Goal: Information Seeking & Learning: Learn about a topic

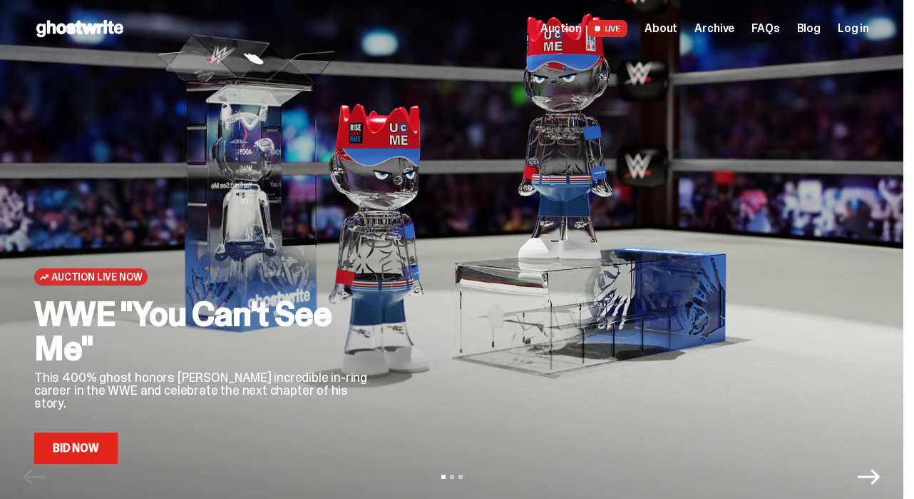
click at [678, 31] on span "About" at bounding box center [661, 28] width 33 height 11
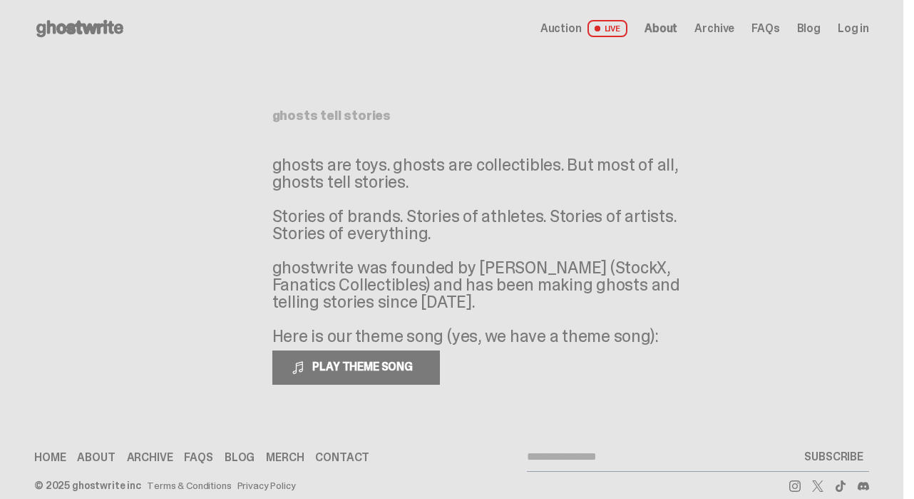
click at [571, 26] on span "Auction" at bounding box center [561, 28] width 41 height 11
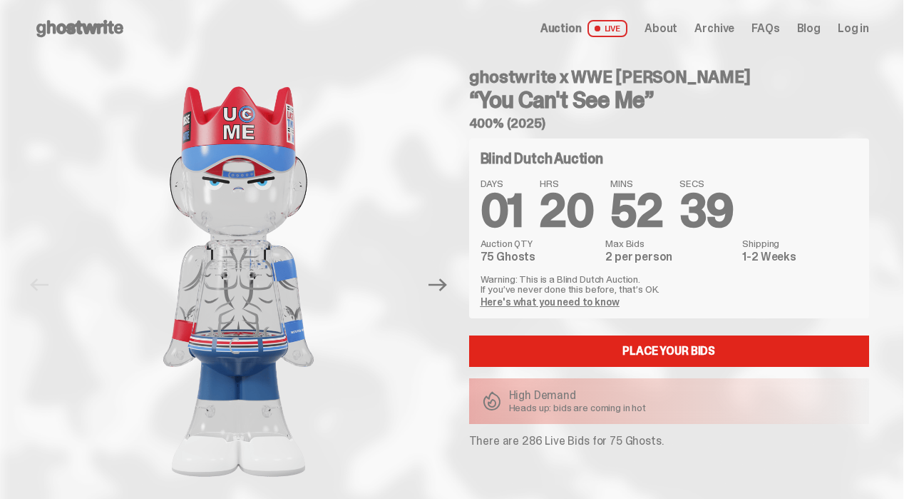
click at [775, 26] on span "FAQs" at bounding box center [766, 28] width 28 height 11
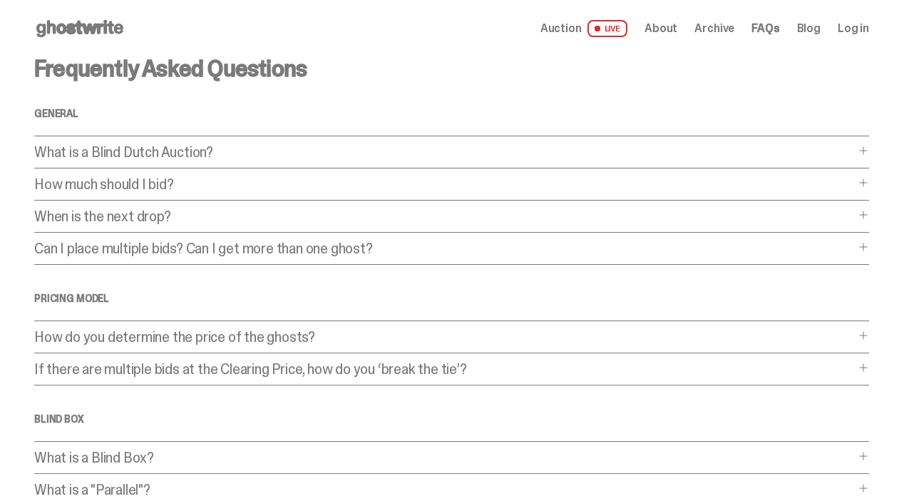
click at [678, 31] on span "About" at bounding box center [661, 28] width 33 height 11
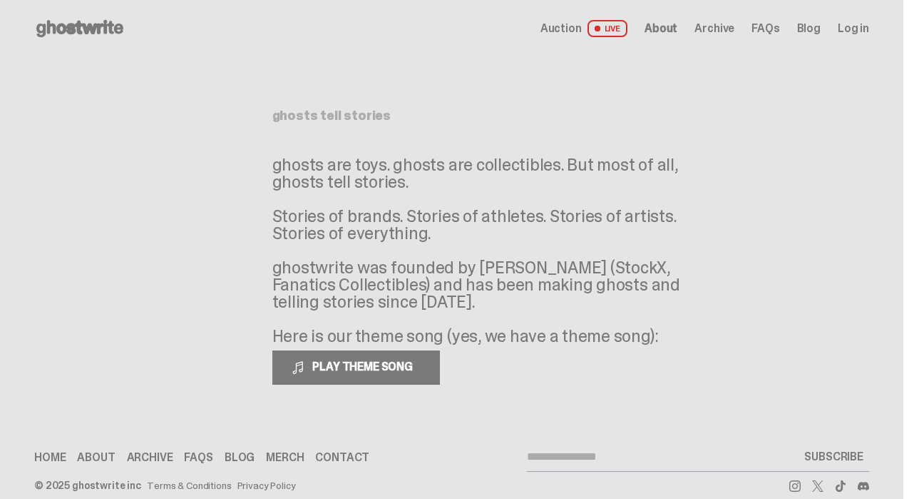
click at [95, 28] on use at bounding box center [79, 28] width 87 height 17
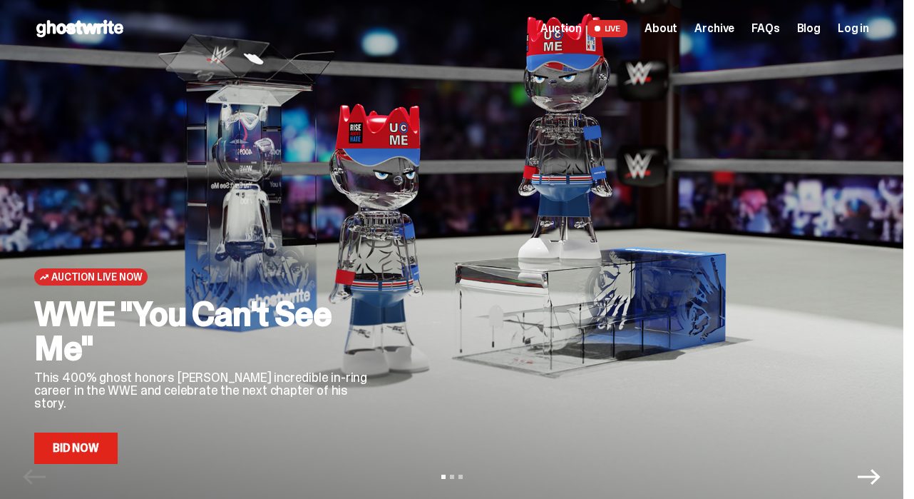
click at [880, 475] on icon "Next" at bounding box center [869, 476] width 23 height 23
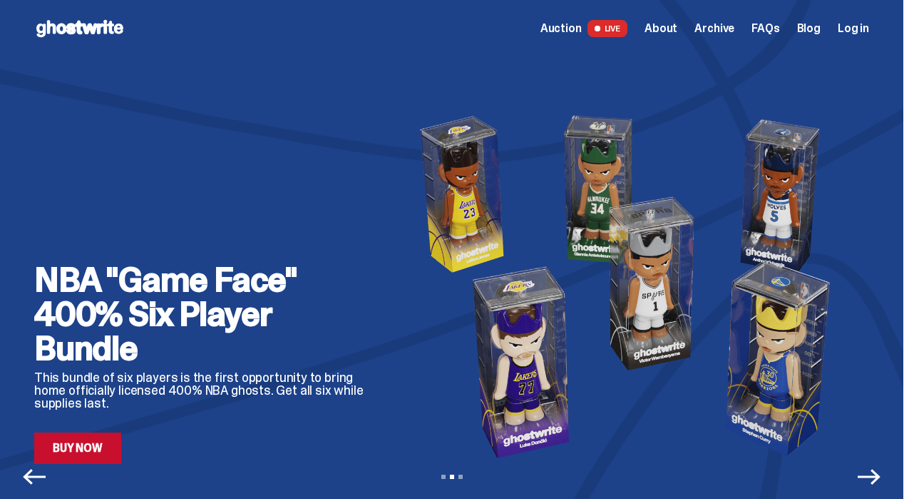
click at [880, 475] on icon "Next" at bounding box center [869, 476] width 23 height 23
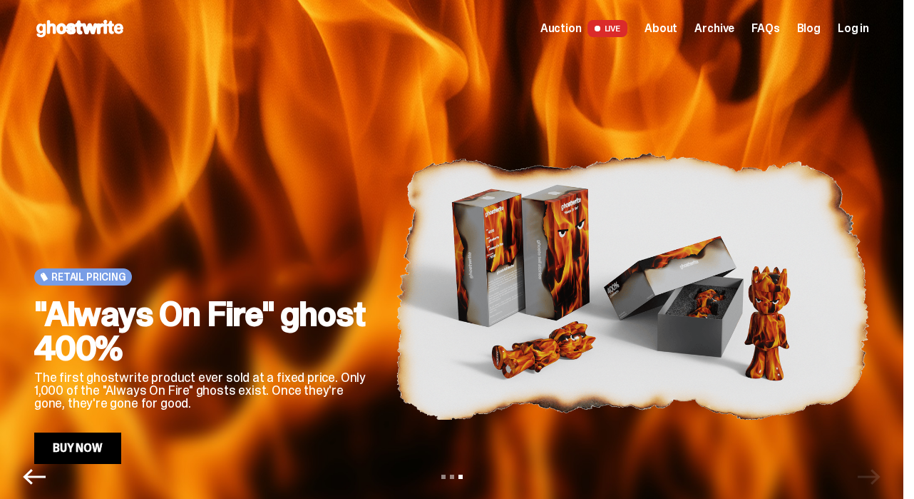
click at [678, 26] on span "About" at bounding box center [661, 28] width 33 height 11
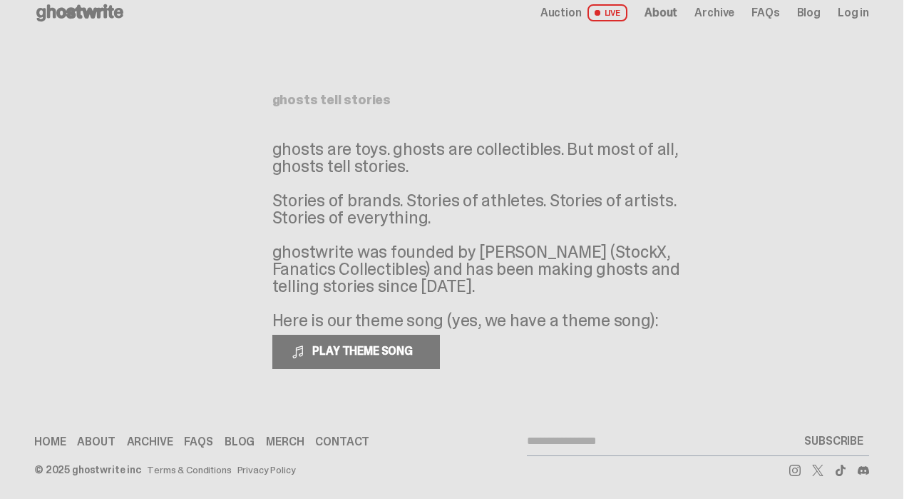
scroll to position [21, 0]
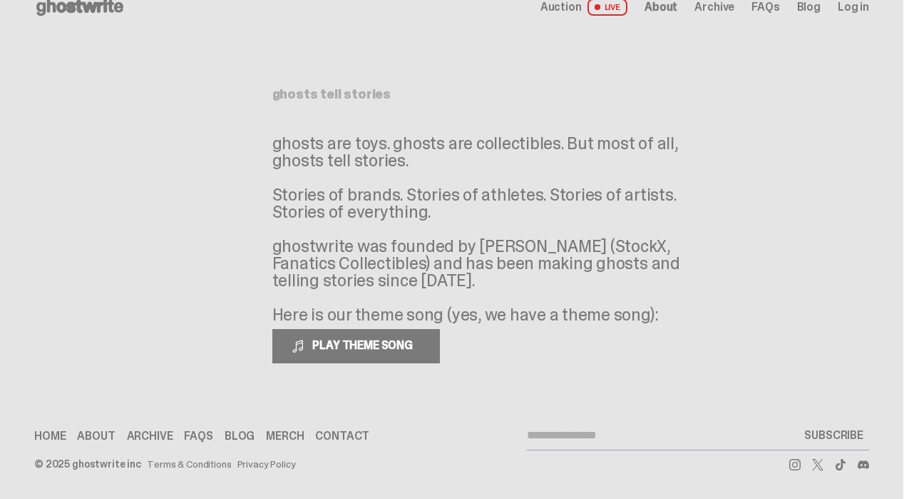
click at [329, 437] on link "Contact" at bounding box center [342, 435] width 54 height 11
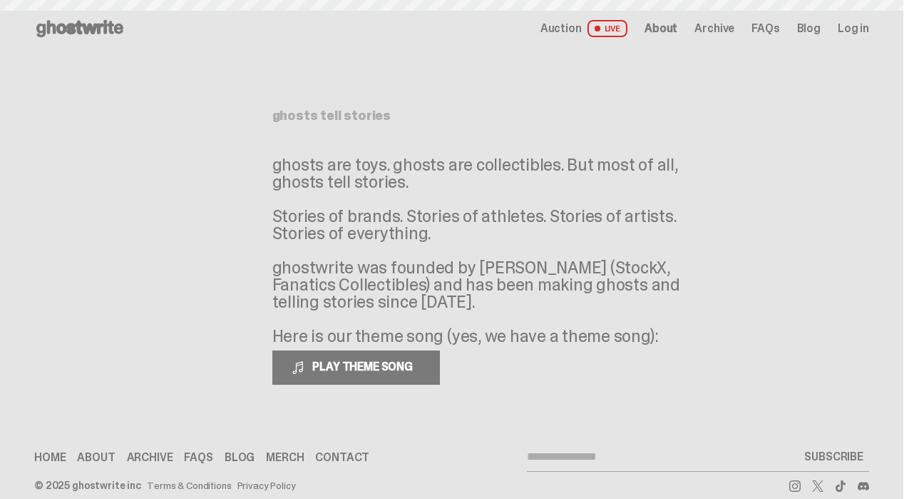
click at [568, 26] on span "Auction" at bounding box center [561, 28] width 41 height 11
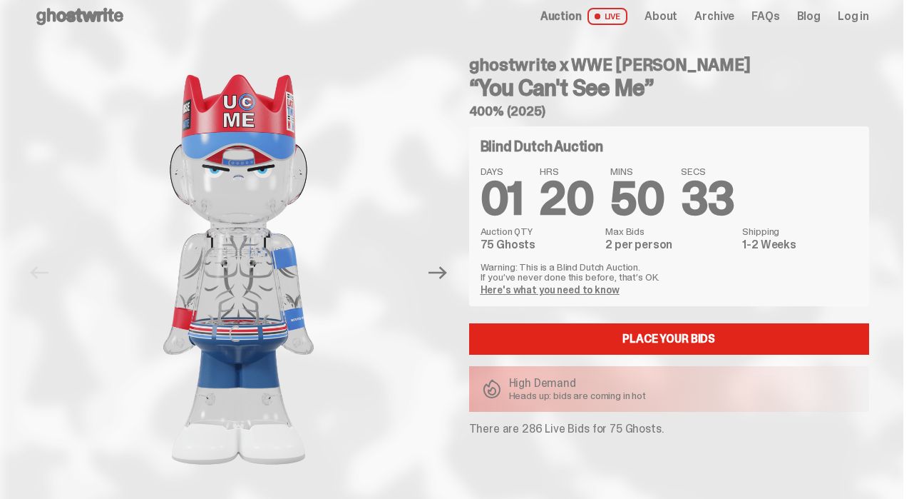
scroll to position [14, 0]
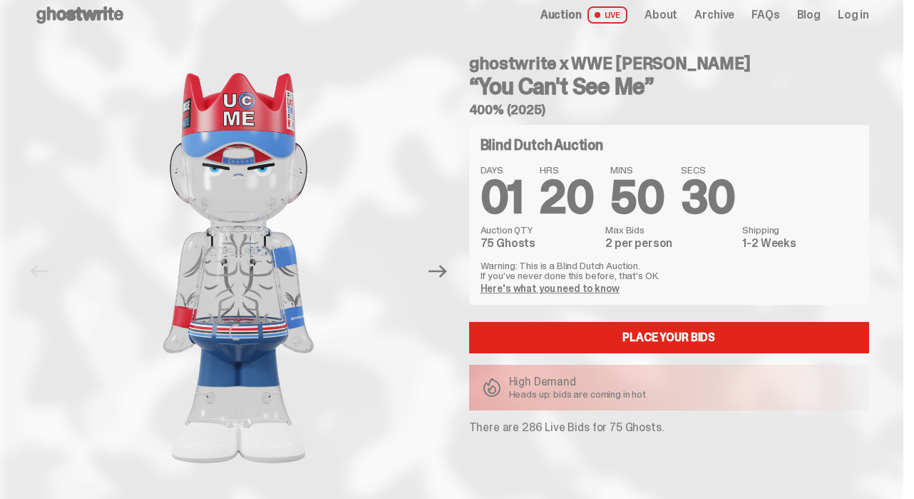
click at [725, 14] on span "Archive" at bounding box center [715, 14] width 40 height 11
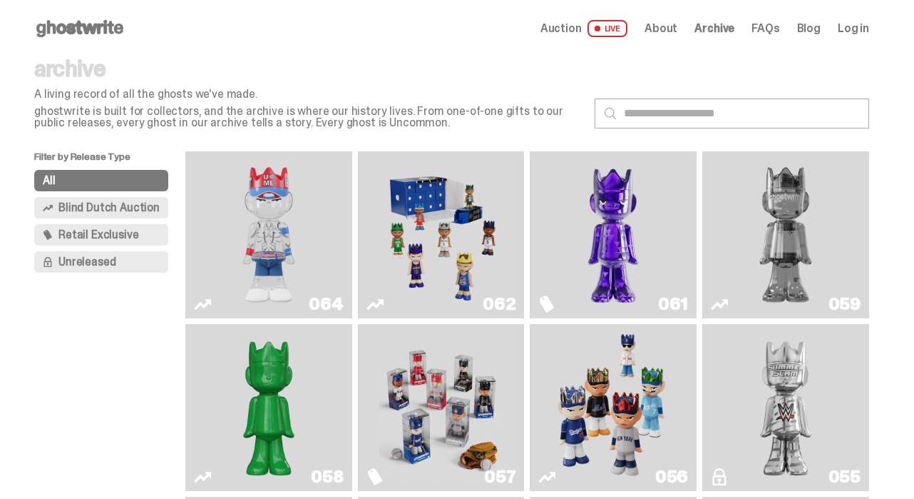
click at [455, 243] on img "Game Face (2025)" at bounding box center [441, 234] width 124 height 155
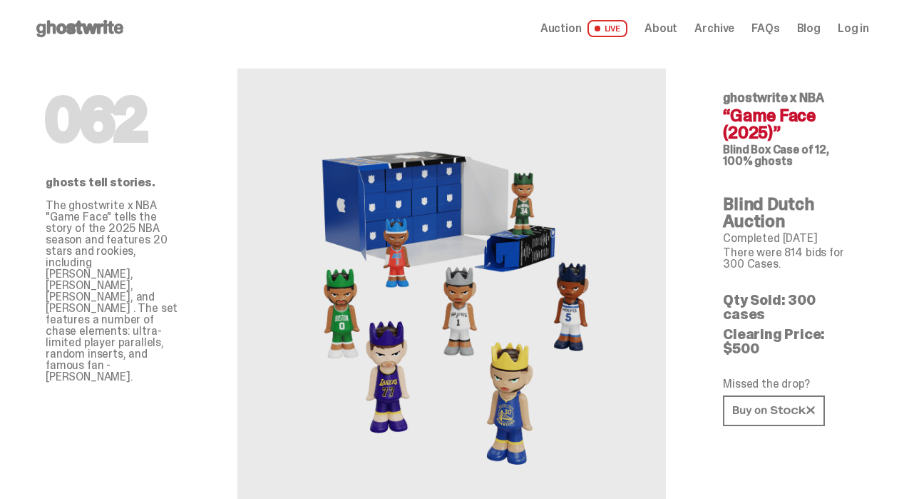
click at [68, 24] on use at bounding box center [79, 28] width 87 height 17
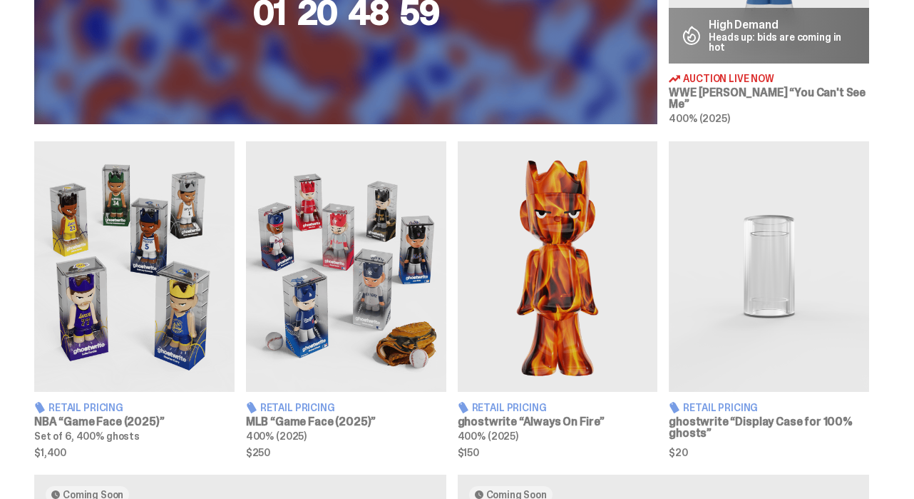
scroll to position [730, 0]
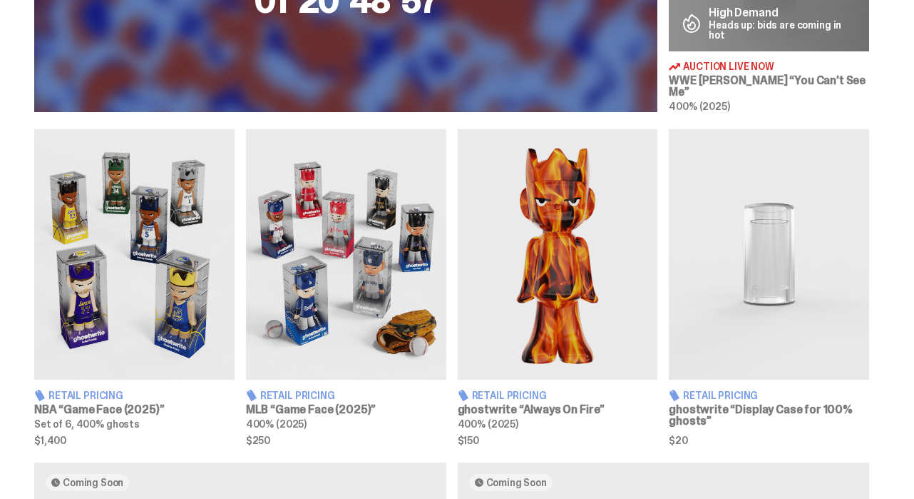
click at [68, 405] on h3 "NBA “Game Face (2025)”" at bounding box center [134, 409] width 200 height 11
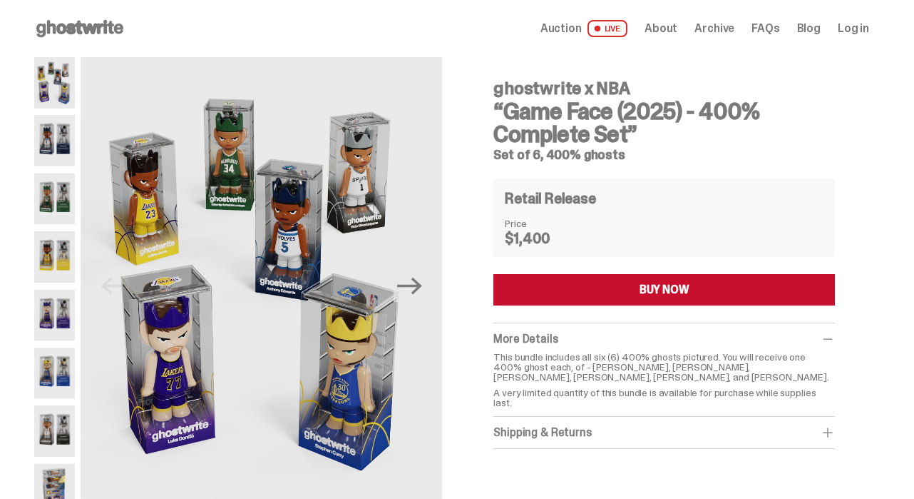
click at [458, 284] on div "Previous Next ghostwrite x NBA “Game Face (2025) - 400% Complete Set” Set of 6,…" at bounding box center [451, 312] width 835 height 510
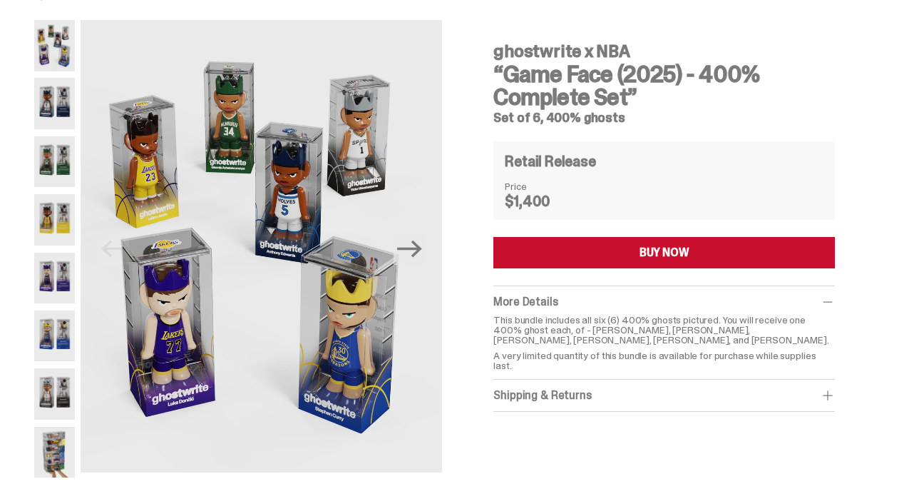
scroll to position [36, 0]
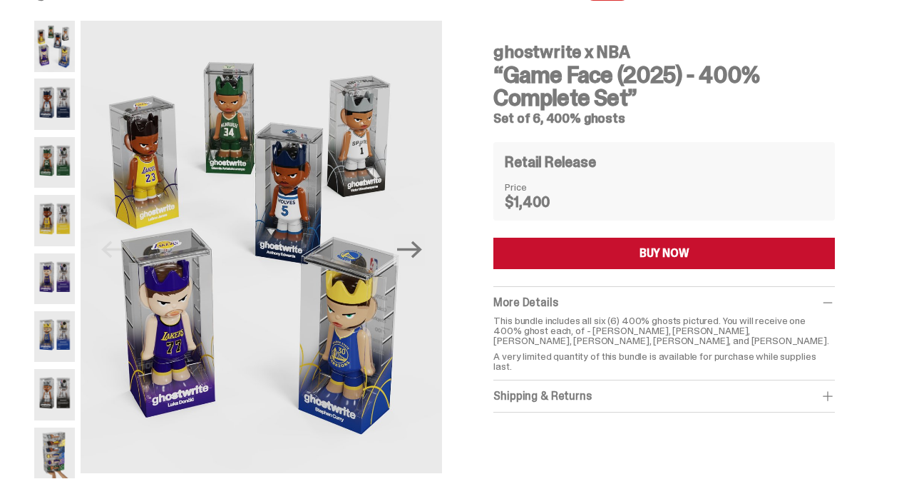
click at [457, 246] on div "Previous Next ghostwrite x NBA “Game Face (2025) - 400% Complete Set” Set of 6,…" at bounding box center [451, 276] width 835 height 510
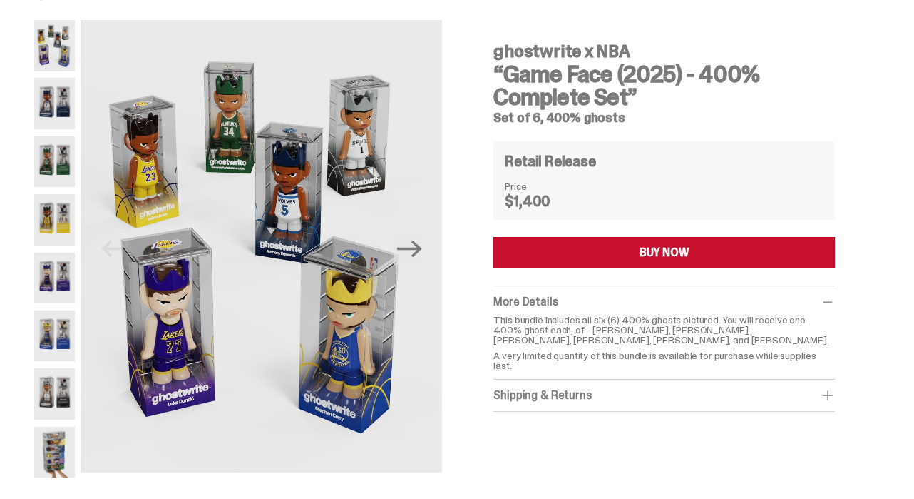
scroll to position [40, 0]
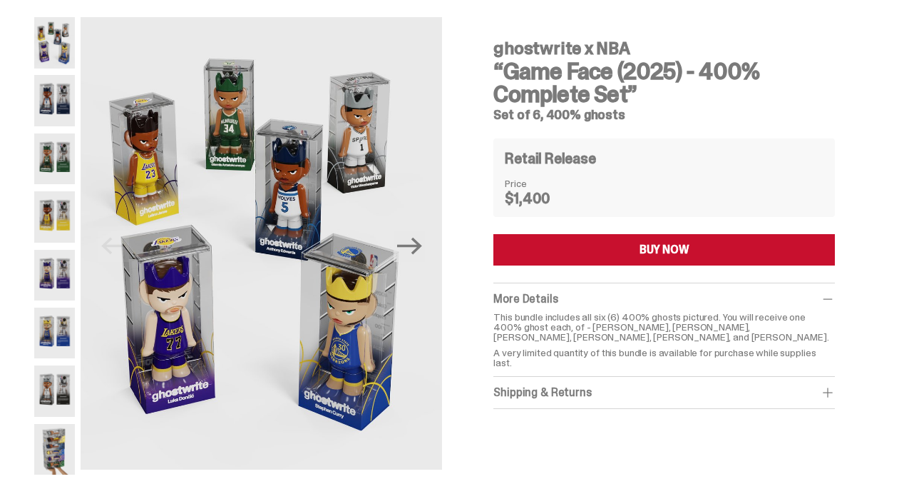
click at [247, 485] on div "Previous Next" at bounding box center [238, 257] width 408 height 481
click at [255, 484] on div "Previous Next" at bounding box center [238, 257] width 408 height 481
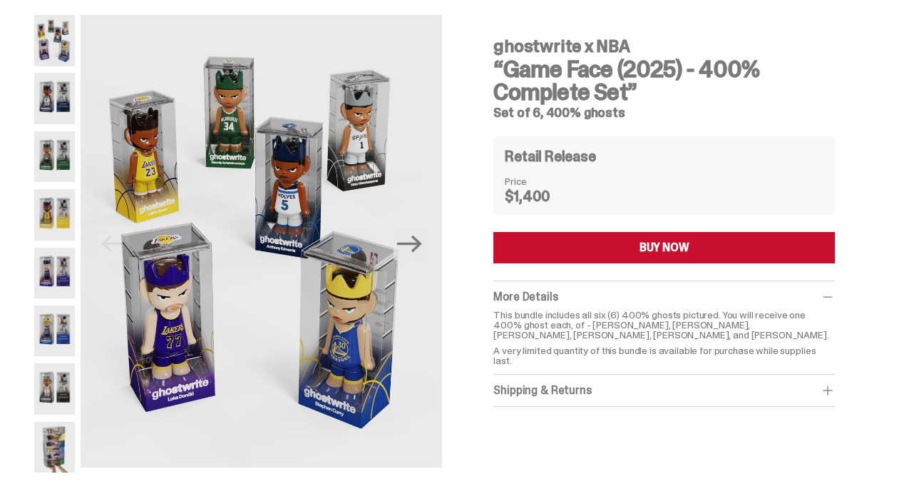
scroll to position [0, 0]
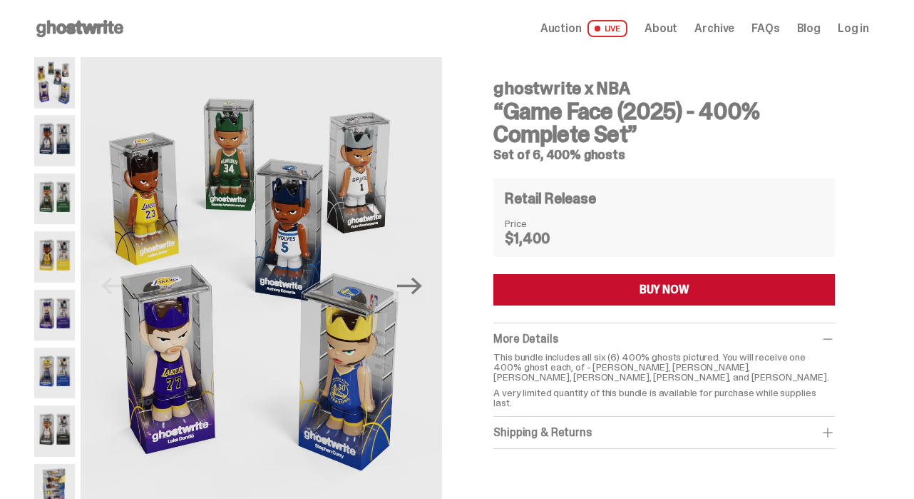
click at [80, 32] on use at bounding box center [79, 28] width 87 height 17
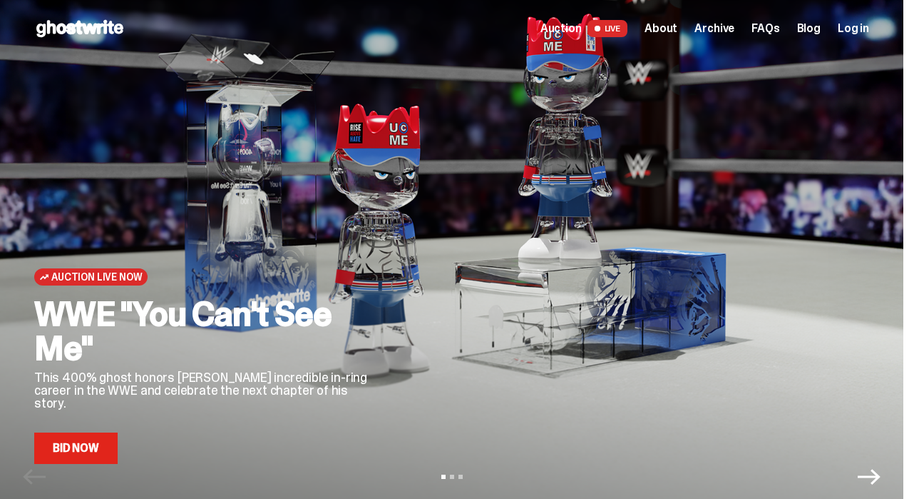
click at [667, 33] on span "About" at bounding box center [661, 28] width 33 height 11
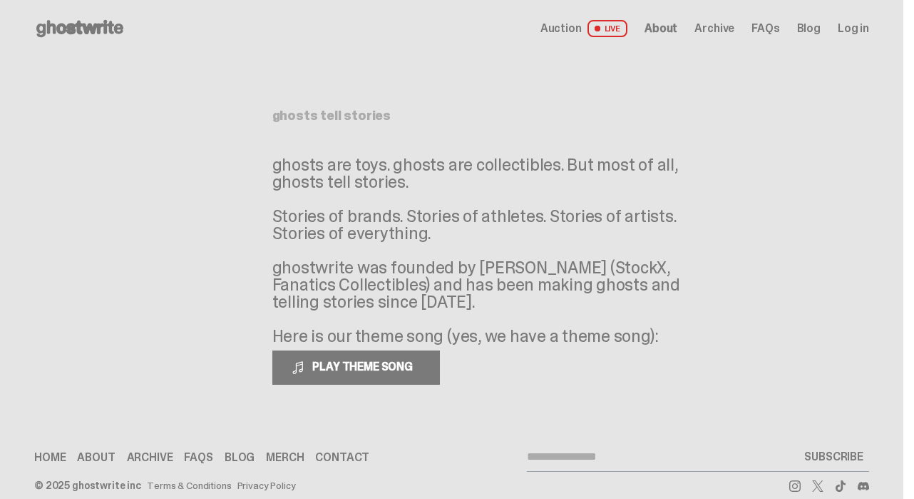
click at [671, 31] on span "About" at bounding box center [661, 28] width 33 height 11
click at [718, 29] on span "Archive" at bounding box center [715, 28] width 40 height 11
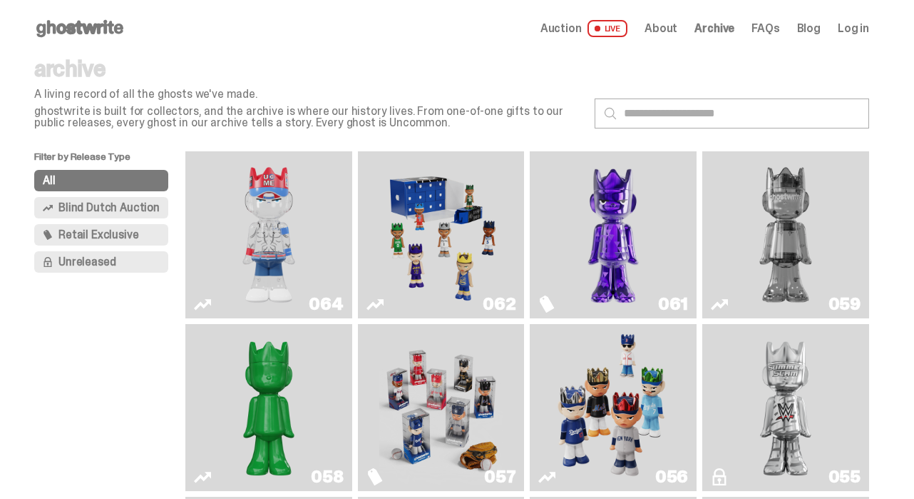
scroll to position [4, 0]
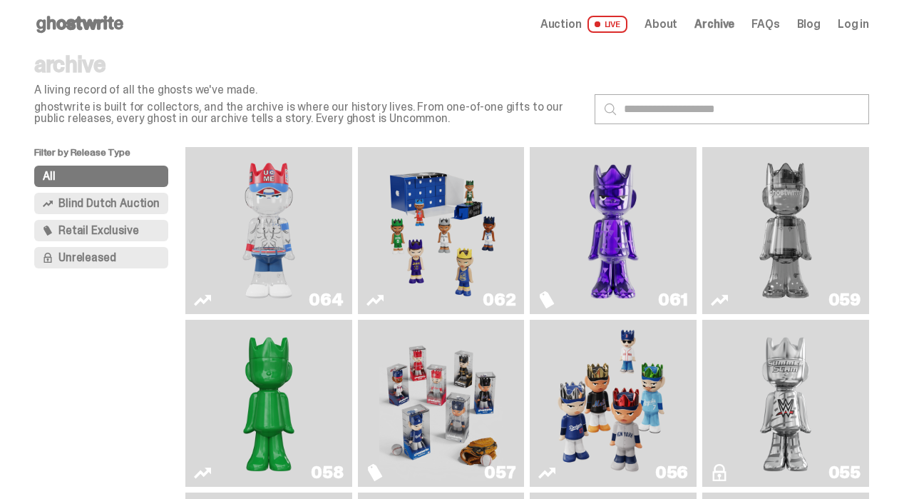
click at [275, 233] on img "You Can't See Me" at bounding box center [269, 230] width 124 height 155
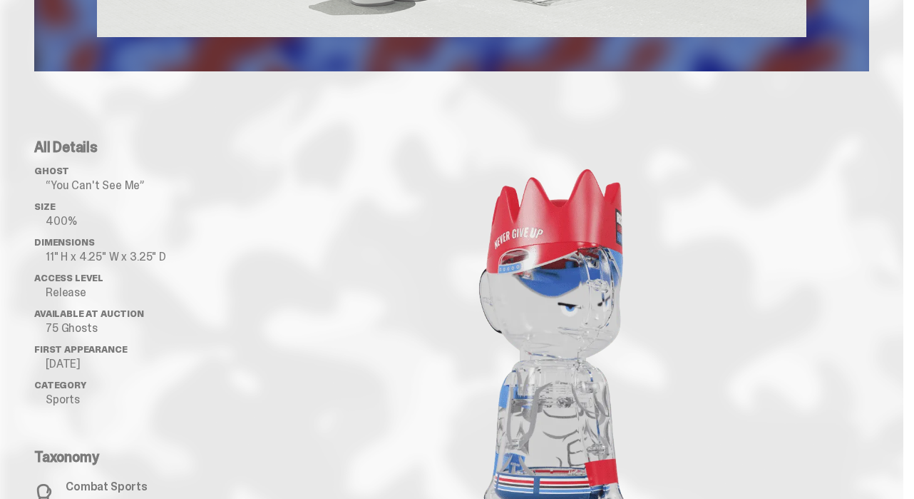
scroll to position [1255, 0]
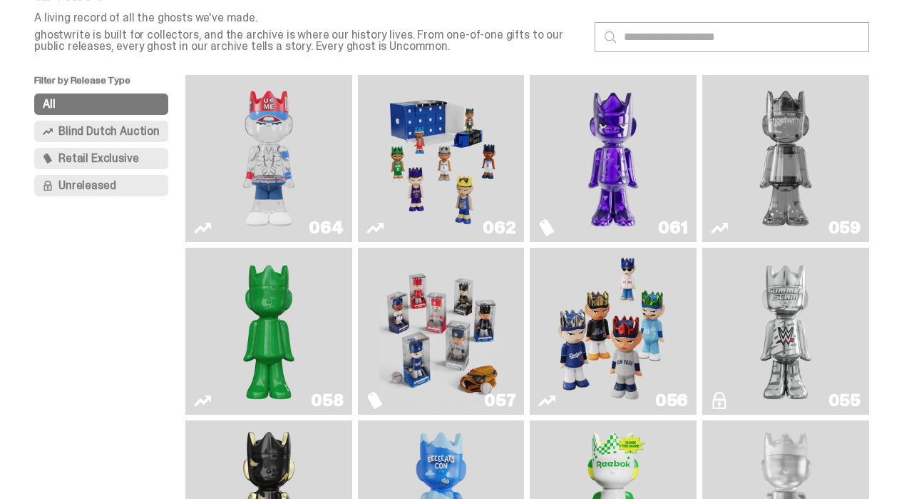
scroll to position [78, 0]
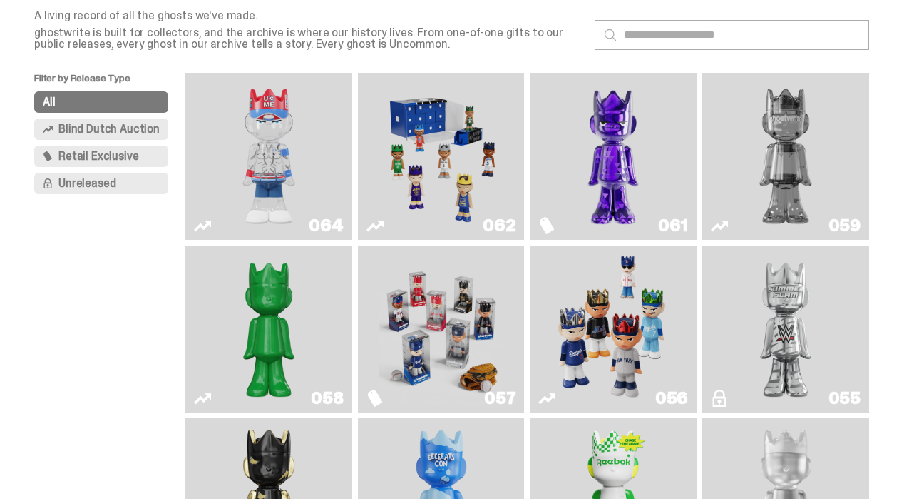
click at [452, 179] on img "Game Face (2025)" at bounding box center [441, 155] width 124 height 155
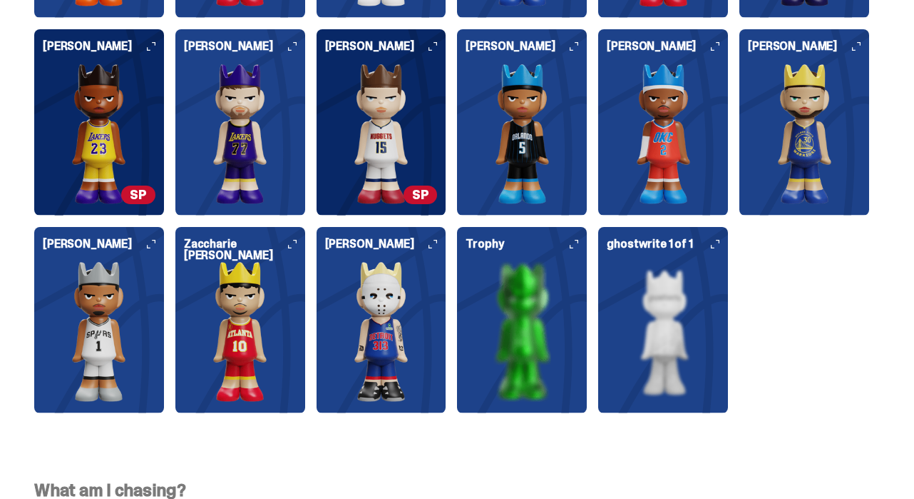
scroll to position [3840, 0]
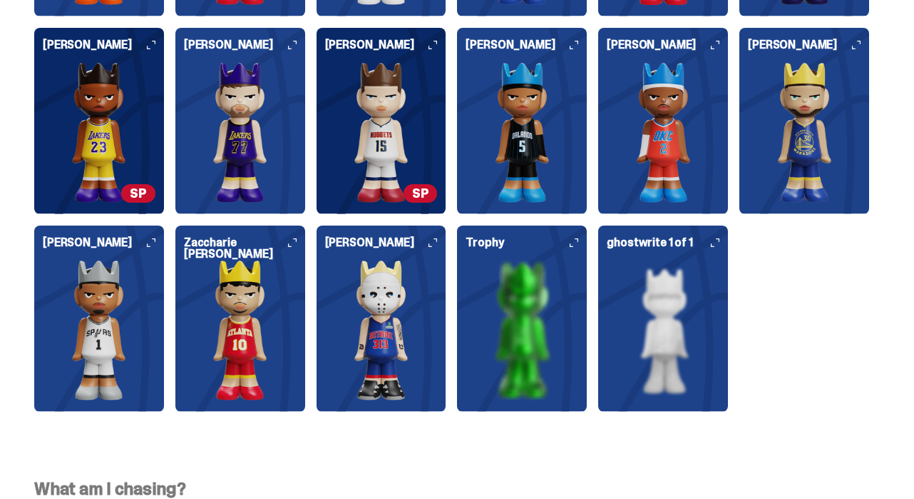
click at [391, 345] on img at bounding box center [381, 330] width 113 height 141
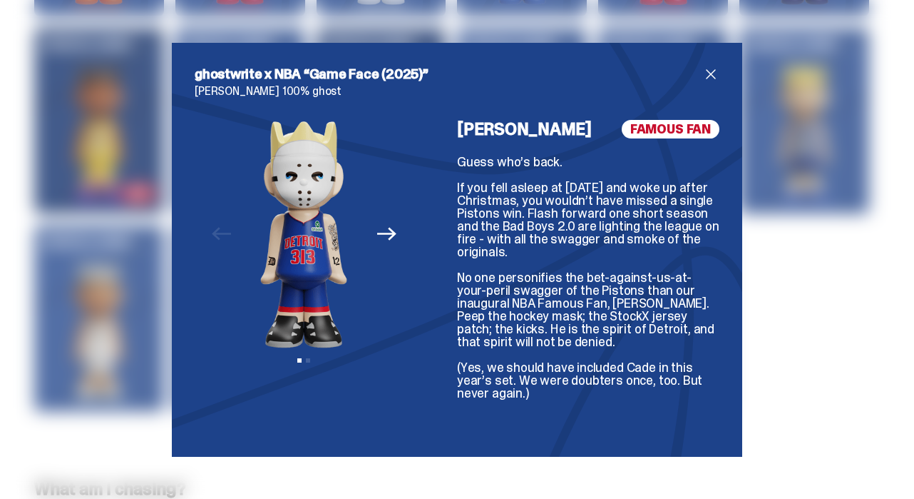
click at [713, 71] on span "close" at bounding box center [711, 74] width 17 height 17
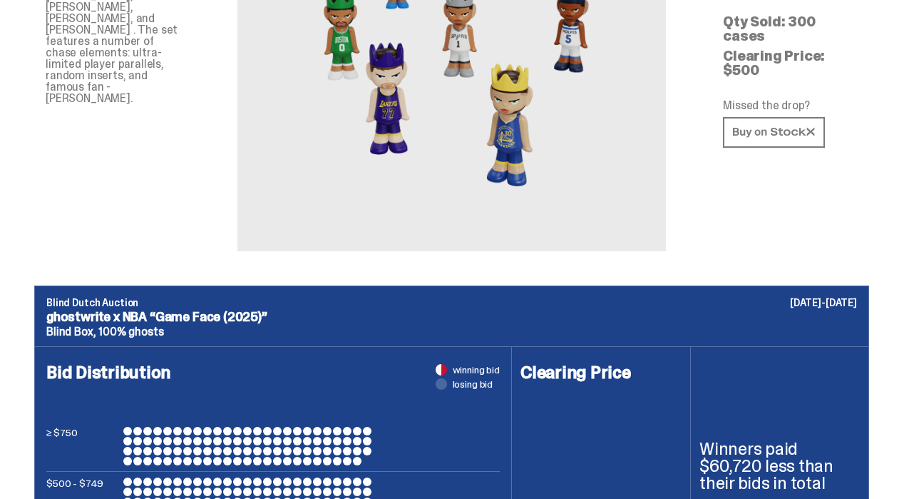
scroll to position [0, 0]
